Goal: Task Accomplishment & Management: Use online tool/utility

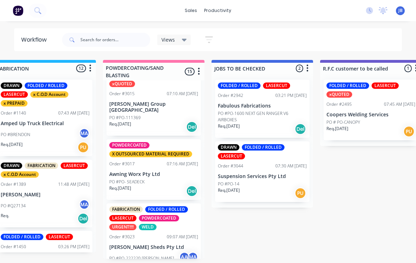
scroll to position [515, 0]
click at [133, 222] on div "FABRICATION FOLDED / ROLLED LASERCUT POWDERCOATED URGENT!!!! WELD Order #3023 0…" at bounding box center [153, 241] width 94 height 76
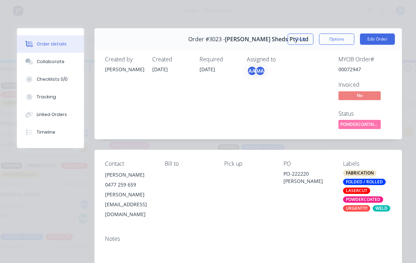
scroll to position [0, 0]
click at [297, 43] on button "Close" at bounding box center [300, 38] width 26 height 11
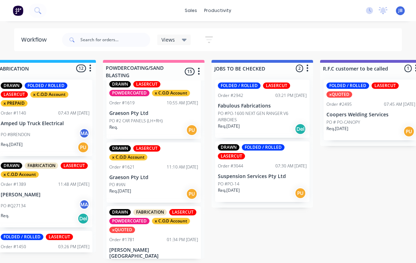
scroll to position [25, 0]
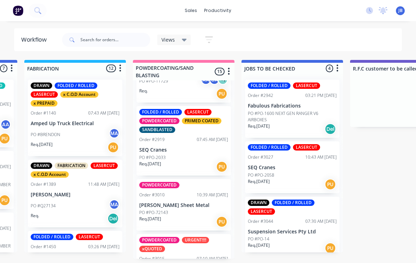
scroll to position [349, 0]
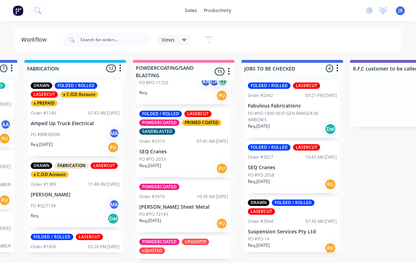
click at [151, 156] on p "PO #PO-2033" at bounding box center [152, 159] width 26 height 6
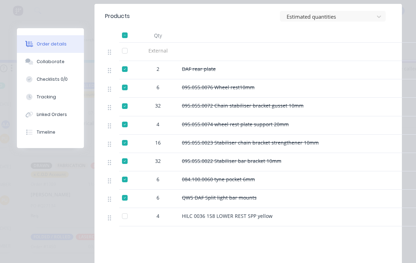
scroll to position [275, 0]
click at [49, 61] on div "Collaborate" at bounding box center [51, 61] width 28 height 6
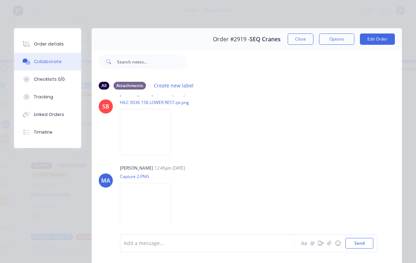
scroll to position [1159, 0]
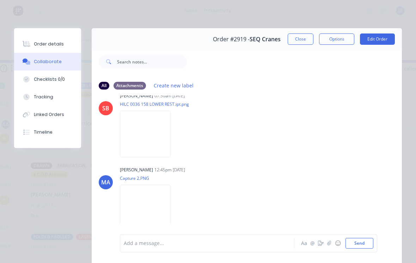
click at [122, 154] on img at bounding box center [145, 134] width 51 height 46
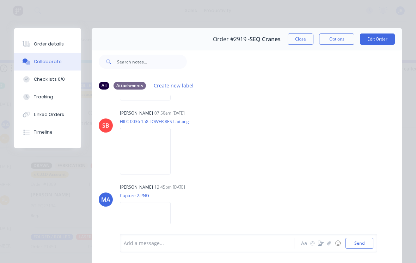
scroll to position [1141, 0]
click at [25, 40] on button "Order details" at bounding box center [47, 44] width 67 height 18
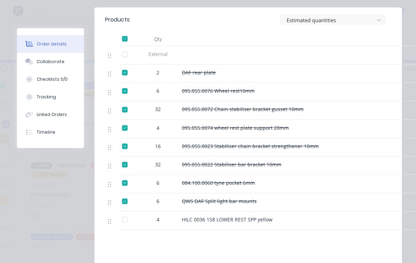
scroll to position [273, 0]
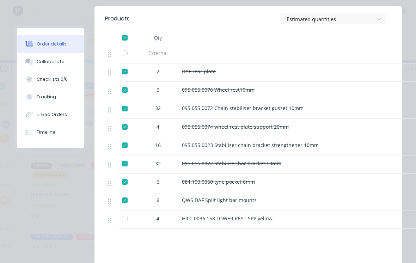
click at [38, 68] on button "Collaborate" at bounding box center [50, 62] width 67 height 18
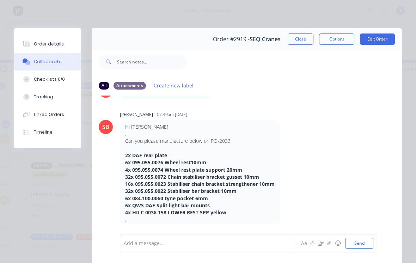
scroll to position [385, 0]
click at [299, 41] on button "Close" at bounding box center [300, 38] width 26 height 11
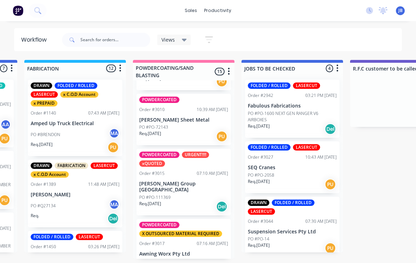
scroll to position [436, 0]
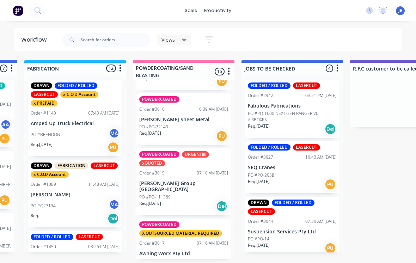
click at [145, 180] on p "[PERSON_NAME] Group [GEOGRAPHIC_DATA]" at bounding box center [183, 186] width 89 height 12
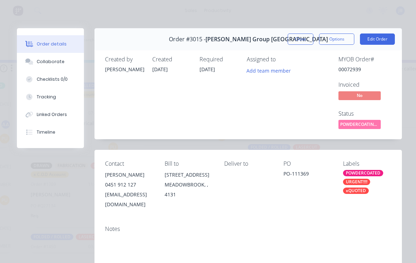
scroll to position [0, 0]
click at [300, 41] on button "Close" at bounding box center [300, 38] width 26 height 11
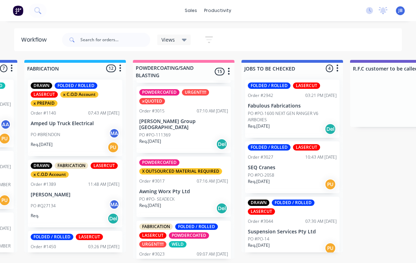
scroll to position [502, 0]
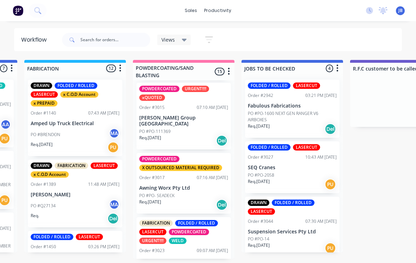
click at [147, 185] on p "Awning Worx Pty Ltd" at bounding box center [183, 188] width 89 height 6
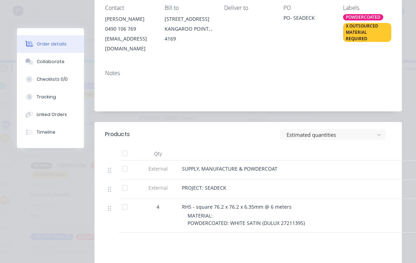
scroll to position [158, 0]
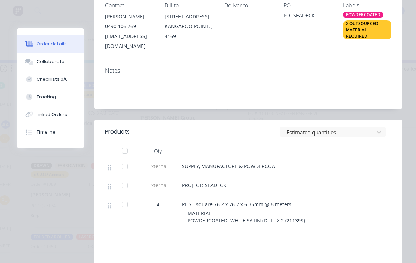
click at [118, 159] on div at bounding box center [125, 166] width 14 height 14
click at [117, 158] on div at bounding box center [112, 167] width 14 height 19
click at [121, 144] on div at bounding box center [125, 151] width 14 height 14
click at [123, 144] on div at bounding box center [125, 151] width 14 height 14
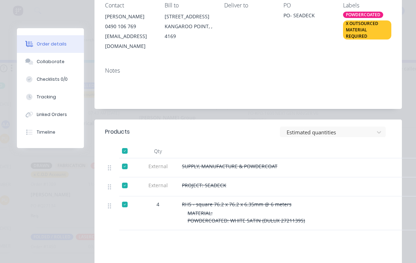
click at [37, 100] on button "Tracking" at bounding box center [50, 97] width 67 height 18
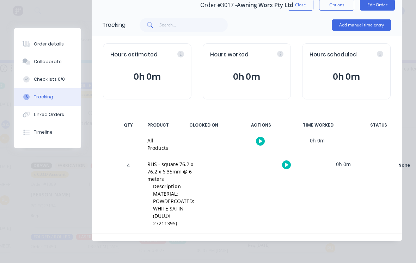
scroll to position [0, 0]
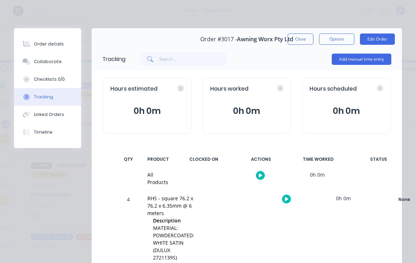
click at [360, 54] on button "Add manual time entry" at bounding box center [361, 59] width 60 height 11
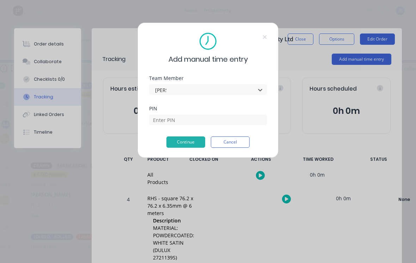
type input "josh"
click at [163, 122] on input at bounding box center [208, 119] width 118 height 11
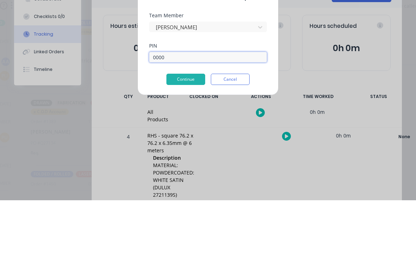
type input "0000"
click at [173, 136] on button "Continue" at bounding box center [185, 141] width 39 height 11
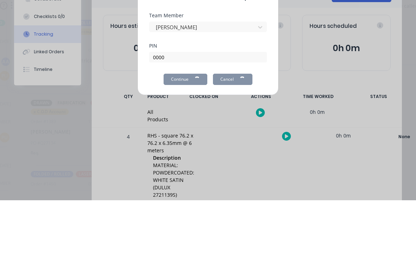
scroll to position [7, 533]
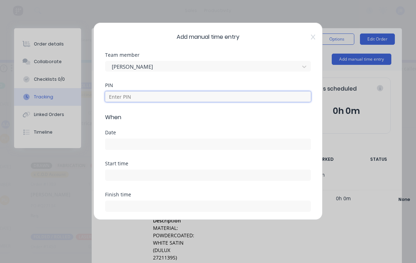
click at [123, 91] on input at bounding box center [208, 96] width 206 height 11
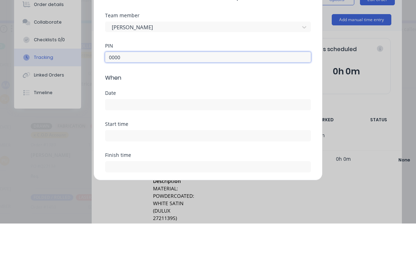
click at [118, 139] on input at bounding box center [207, 144] width 205 height 11
type input "0000"
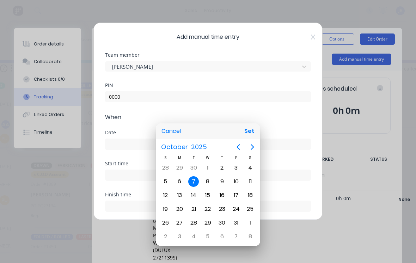
click at [236, 170] on div "3" at bounding box center [236, 167] width 11 height 11
click at [244, 131] on button "Set" at bounding box center [249, 131] width 16 height 13
type input "03/10/2025"
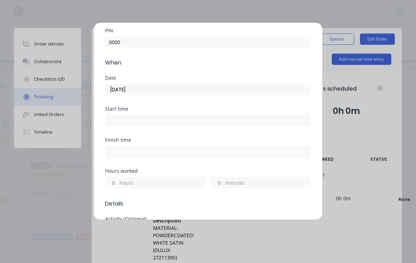
scroll to position [55, 0]
click at [111, 183] on input "hours" at bounding box center [111, 182] width 12 height 11
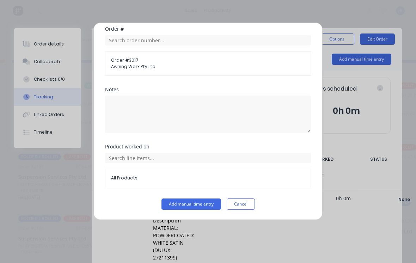
scroll to position [370, 0]
type input "1"
click at [165, 203] on button "Add manual time entry" at bounding box center [191, 203] width 60 height 11
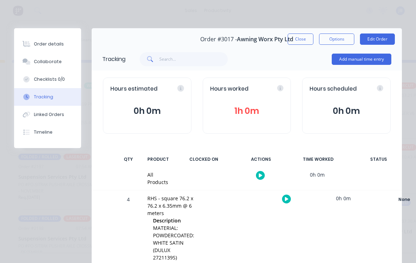
click at [300, 35] on button "Close" at bounding box center [300, 38] width 26 height 11
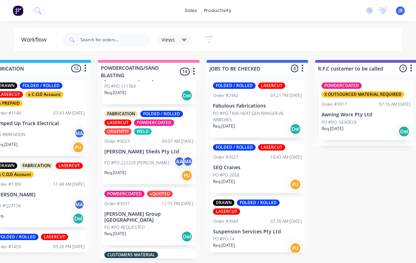
scroll to position [555, 0]
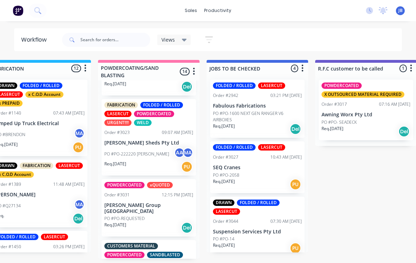
click at [145, 151] on p "PO #PO-222220 [PERSON_NAME]" at bounding box center [136, 154] width 65 height 6
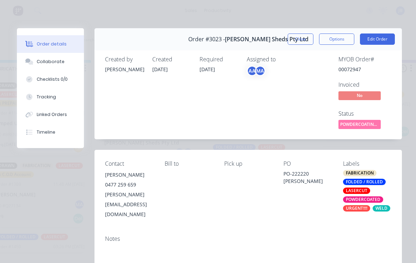
scroll to position [0, 0]
click at [297, 37] on button "Close" at bounding box center [300, 38] width 26 height 11
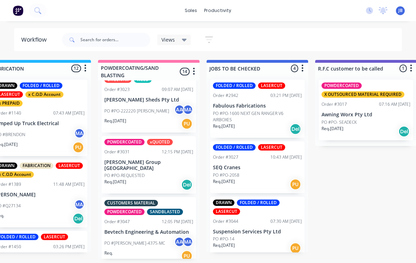
scroll to position [600, 0]
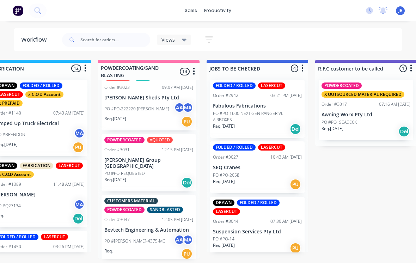
click at [113, 176] on p "Req. 25/09/25" at bounding box center [115, 179] width 22 height 6
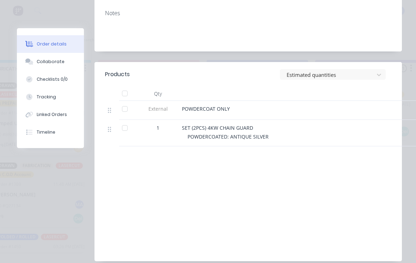
scroll to position [217, 0]
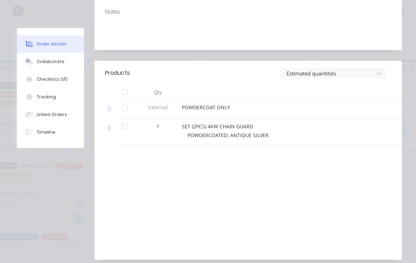
click at [37, 68] on button "Collaborate" at bounding box center [50, 62] width 67 height 18
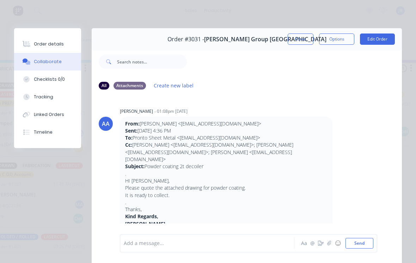
scroll to position [0, 0]
click at [35, 48] on button "Order details" at bounding box center [47, 44] width 67 height 18
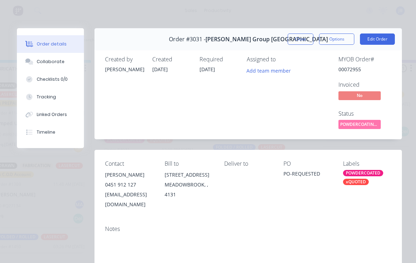
click at [301, 41] on button "Close" at bounding box center [300, 38] width 26 height 11
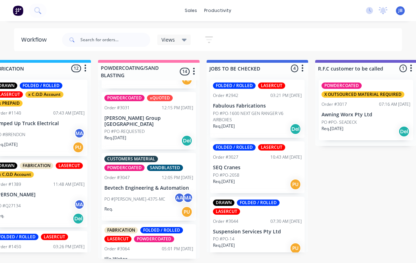
scroll to position [648, 0]
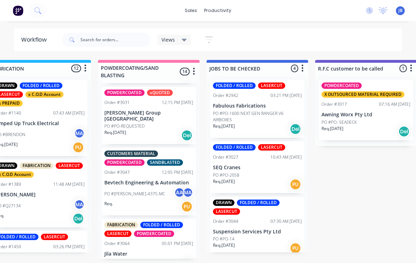
click at [111, 187] on div "PO #BEV-4375-MC AA MA" at bounding box center [148, 193] width 89 height 13
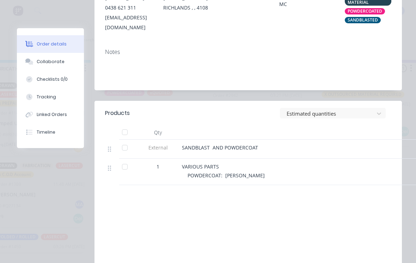
scroll to position [176, 0]
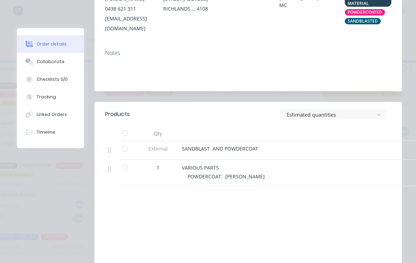
click at [39, 68] on button "Collaborate" at bounding box center [50, 62] width 67 height 18
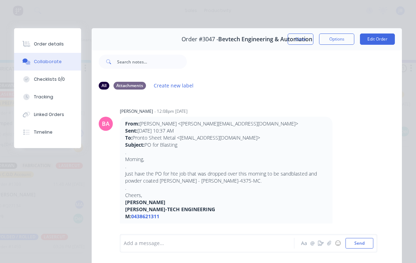
scroll to position [0, 0]
click at [33, 50] on button "Order details" at bounding box center [47, 44] width 67 height 18
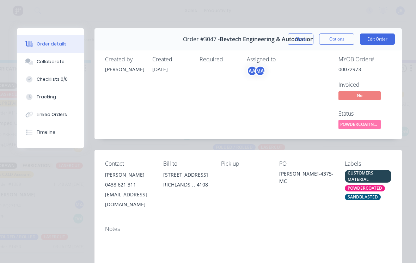
click at [302, 44] on button "Close" at bounding box center [300, 38] width 26 height 11
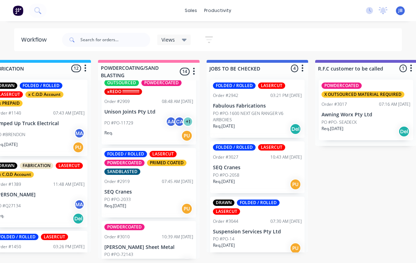
scroll to position [302, 0]
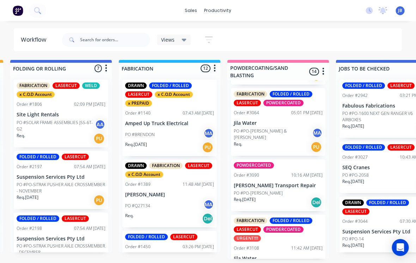
scroll to position [778, 0]
click at [301, 218] on div "FABRICATION FOLDED / ROLLED LASERCUT POWDERCOATED URGENT!!!!" at bounding box center [278, 230] width 89 height 24
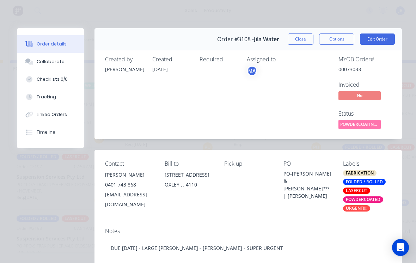
scroll to position [0, 0]
click at [296, 35] on button "Close" at bounding box center [300, 38] width 26 height 11
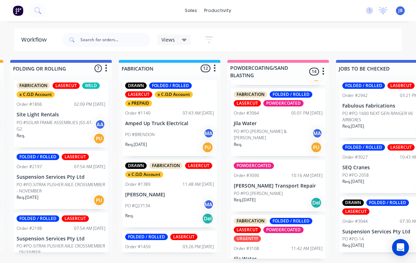
click at [286, 120] on p "Jila Water" at bounding box center [278, 123] width 89 height 6
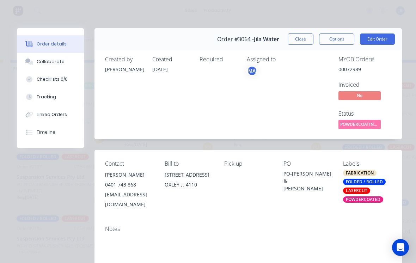
click at [306, 43] on button "Close" at bounding box center [300, 38] width 26 height 11
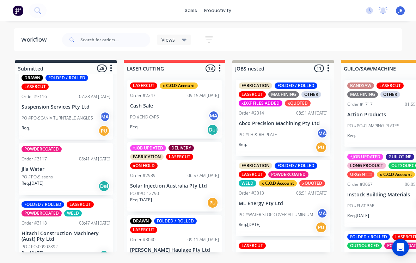
scroll to position [1565, 0]
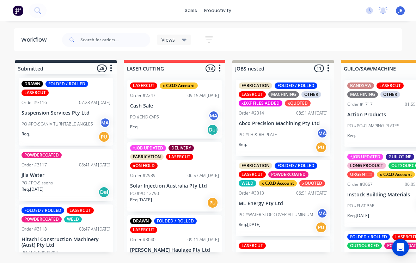
click at [71, 182] on div "PO #PO-Sissons" at bounding box center [65, 183] width 89 height 6
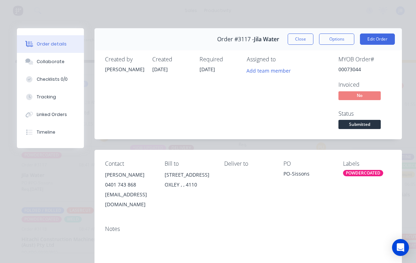
scroll to position [0, 0]
click at [300, 43] on button "Close" at bounding box center [300, 38] width 26 height 11
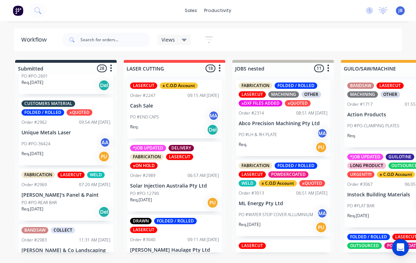
scroll to position [618, 0]
click at [81, 198] on p "[PERSON_NAME]'s Panel & Paint" at bounding box center [65, 195] width 89 height 6
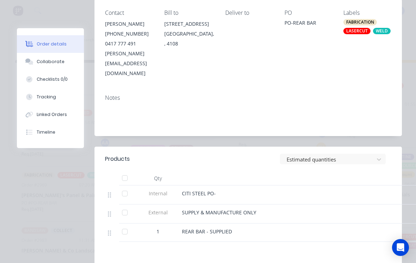
scroll to position [146, 0]
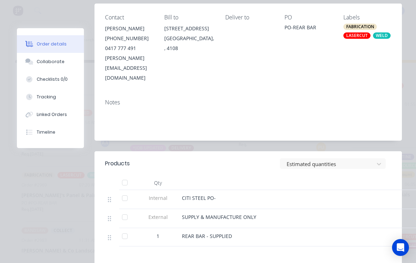
click at [72, 69] on button "Collaborate" at bounding box center [50, 62] width 67 height 18
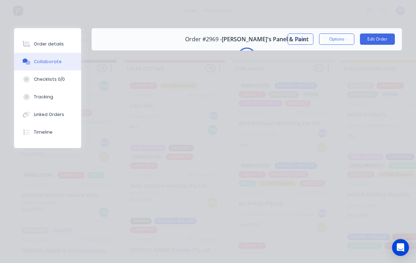
scroll to position [0, 0]
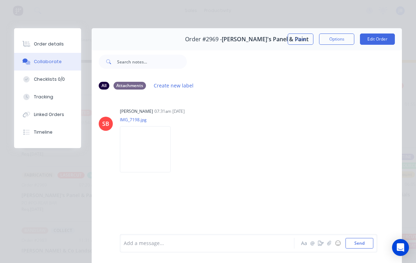
click at [303, 38] on button "Close" at bounding box center [300, 38] width 26 height 11
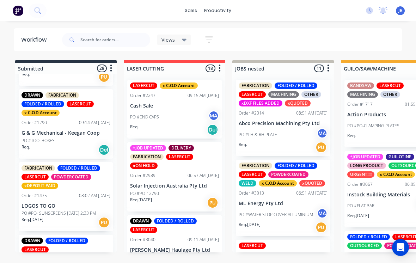
scroll to position [64, 0]
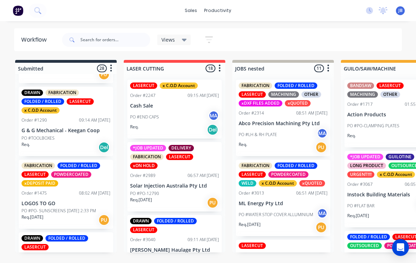
click at [69, 197] on div "FABRICATION FOLDED / ROLLED LASERCUT POWDERCOATED xDEPOSIT PAID Order #1475 08:…" at bounding box center [66, 194] width 94 height 69
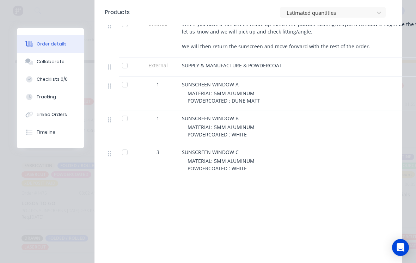
scroll to position [344, 0]
